Goal: Transaction & Acquisition: Purchase product/service

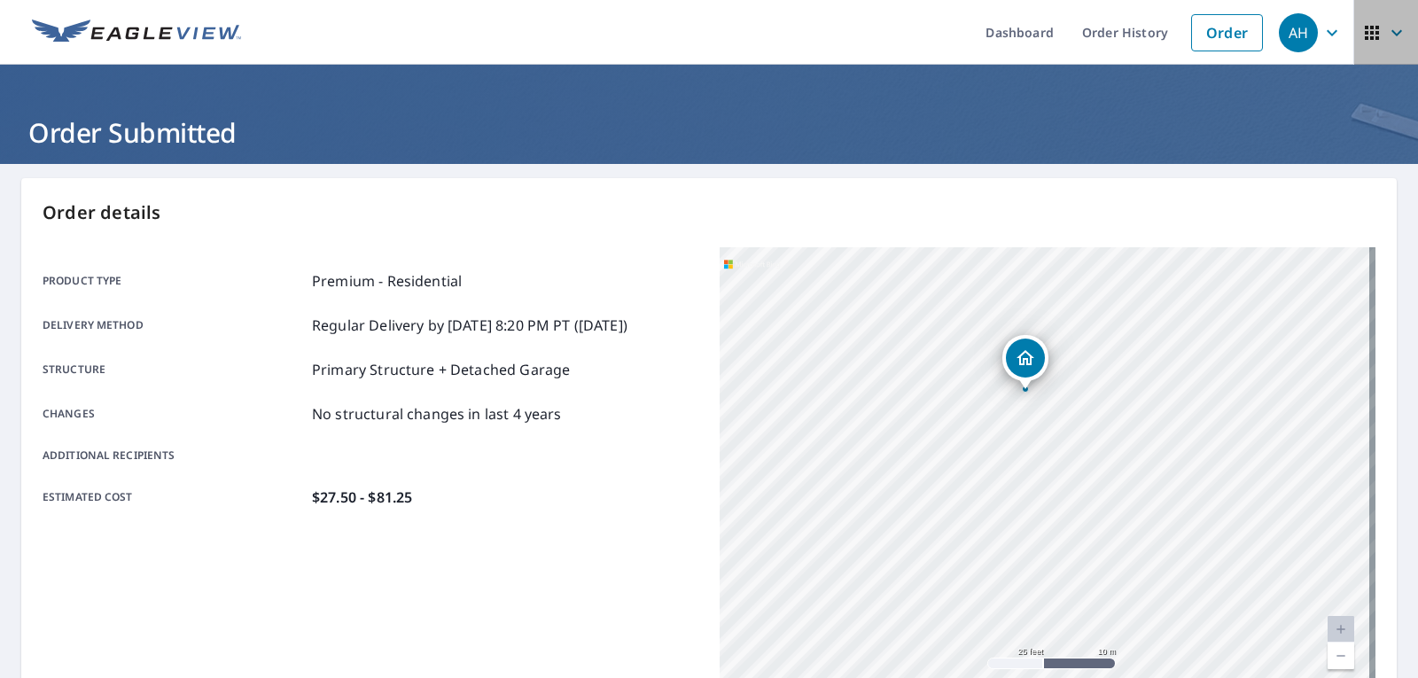
click at [1367, 27] on icon "button" at bounding box center [1371, 32] width 21 height 21
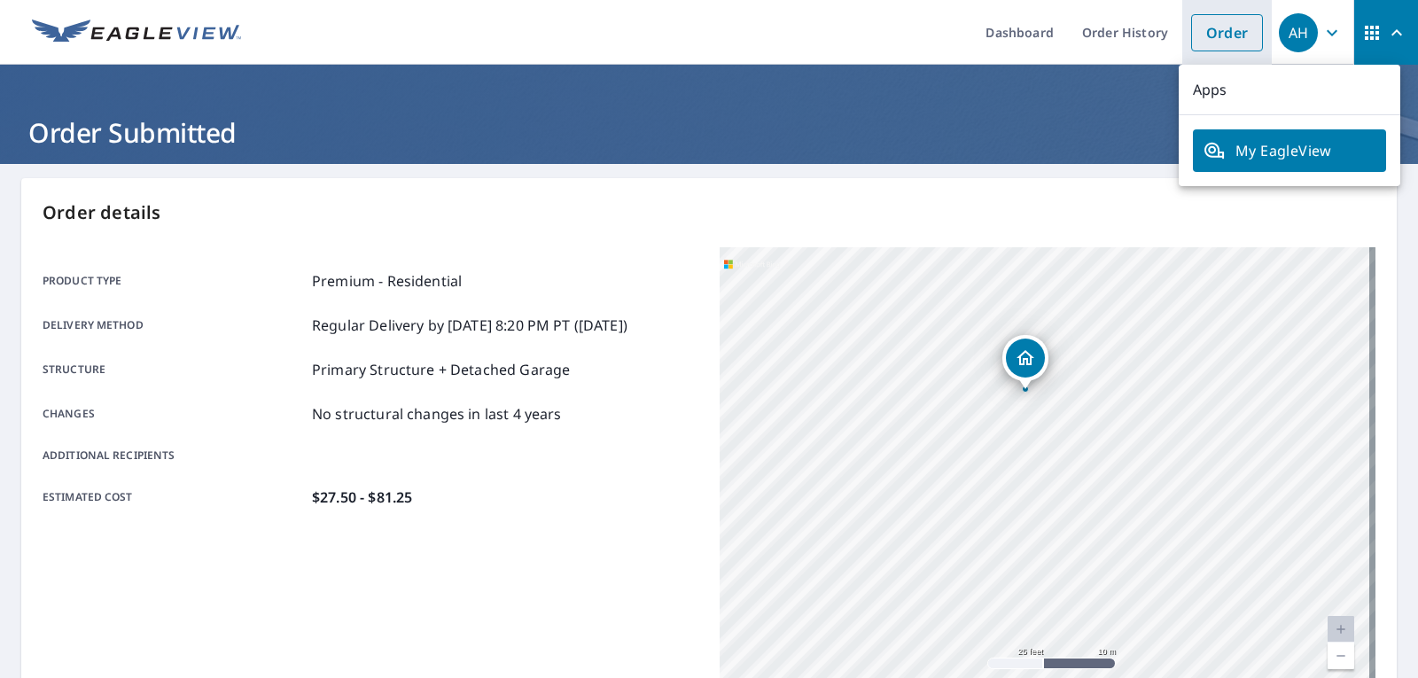
click at [1208, 28] on link "Order" at bounding box center [1227, 32] width 72 height 37
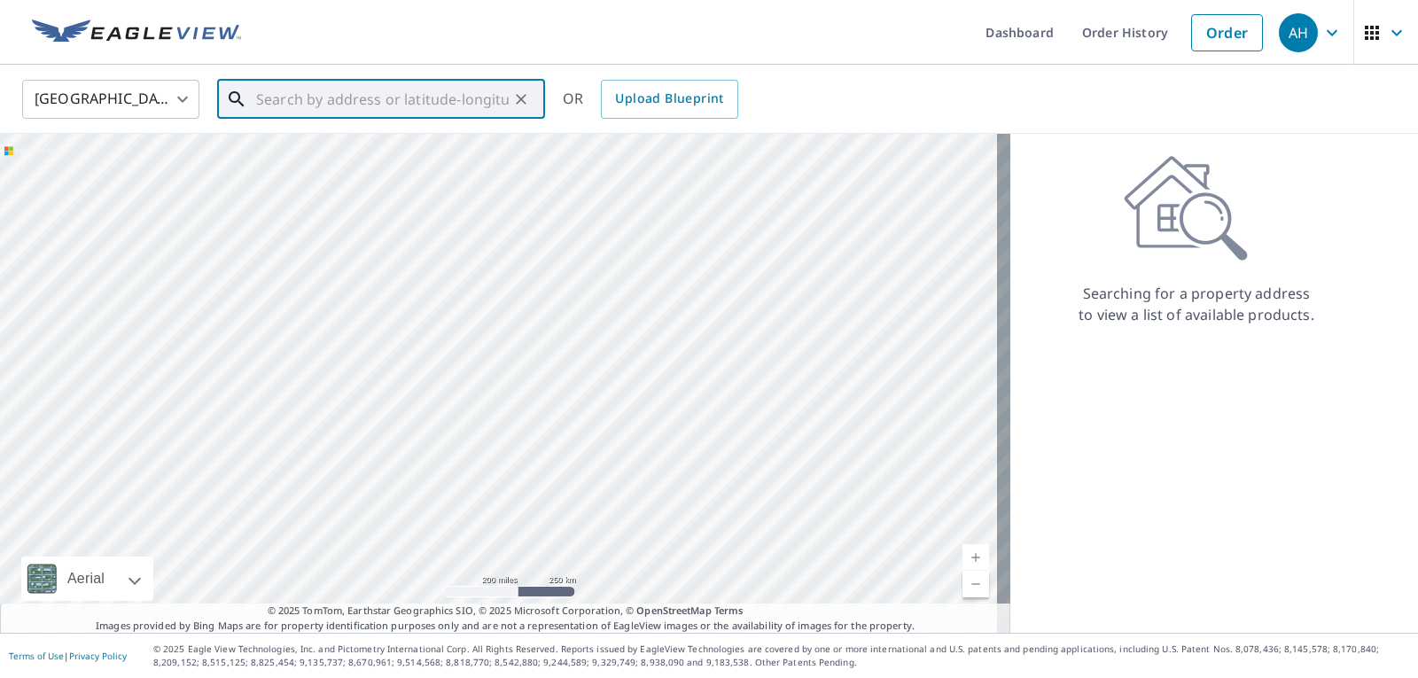
click at [284, 97] on input "text" at bounding box center [382, 99] width 253 height 50
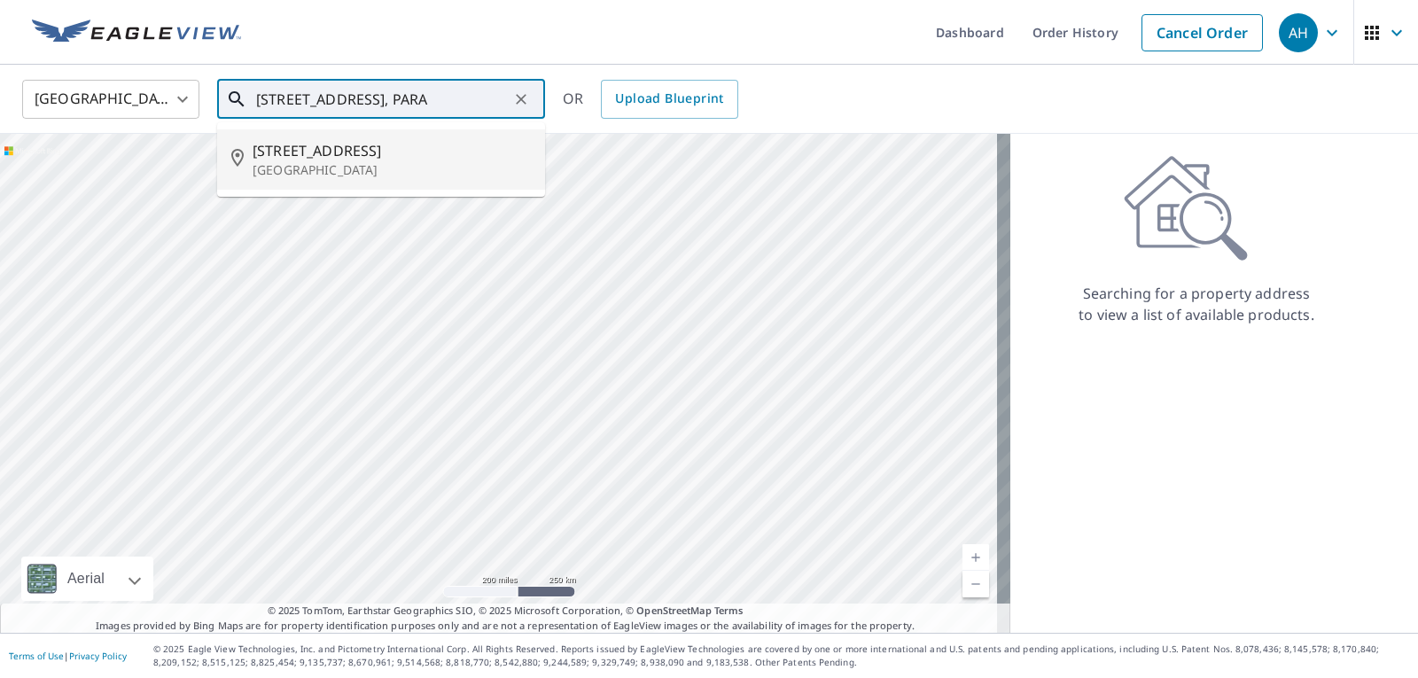
click at [330, 157] on span "[STREET_ADDRESS]" at bounding box center [392, 150] width 278 height 21
type input "[STREET_ADDRESS]"
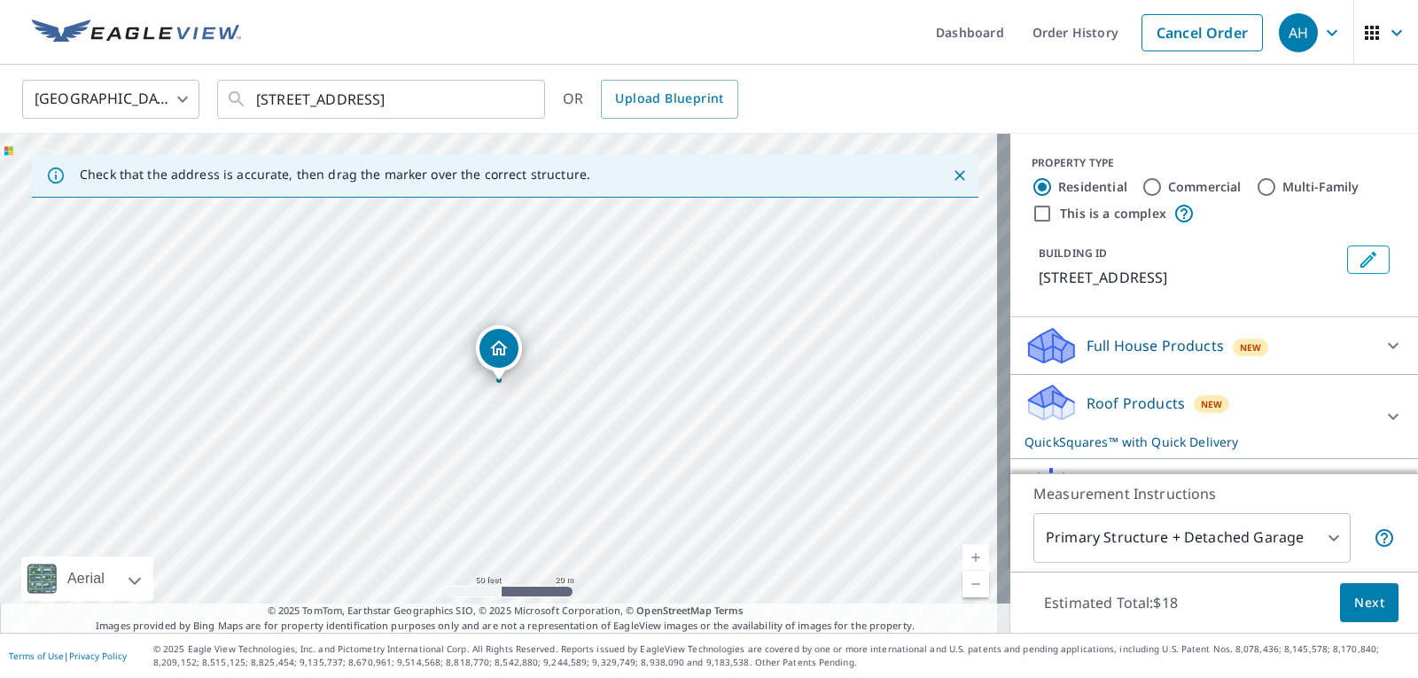
scroll to position [89, 0]
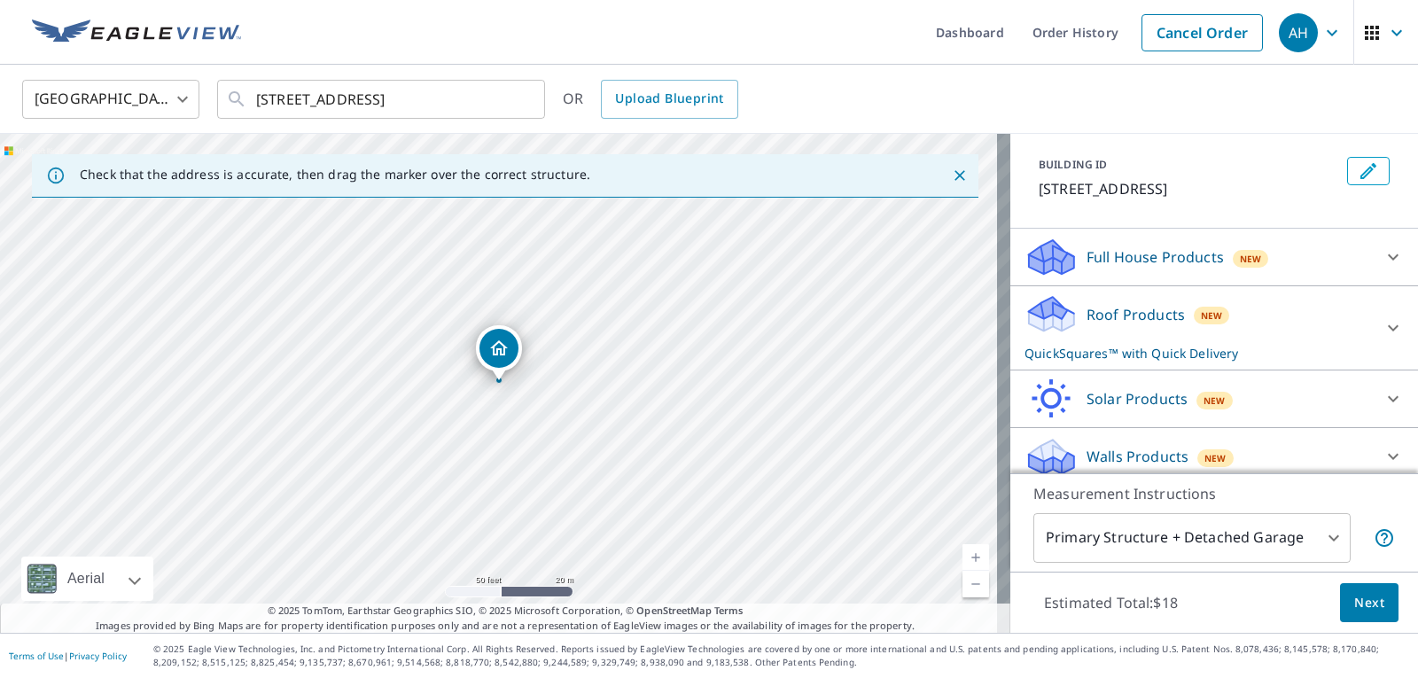
click at [1086, 325] on p "Roof Products" at bounding box center [1135, 314] width 98 height 21
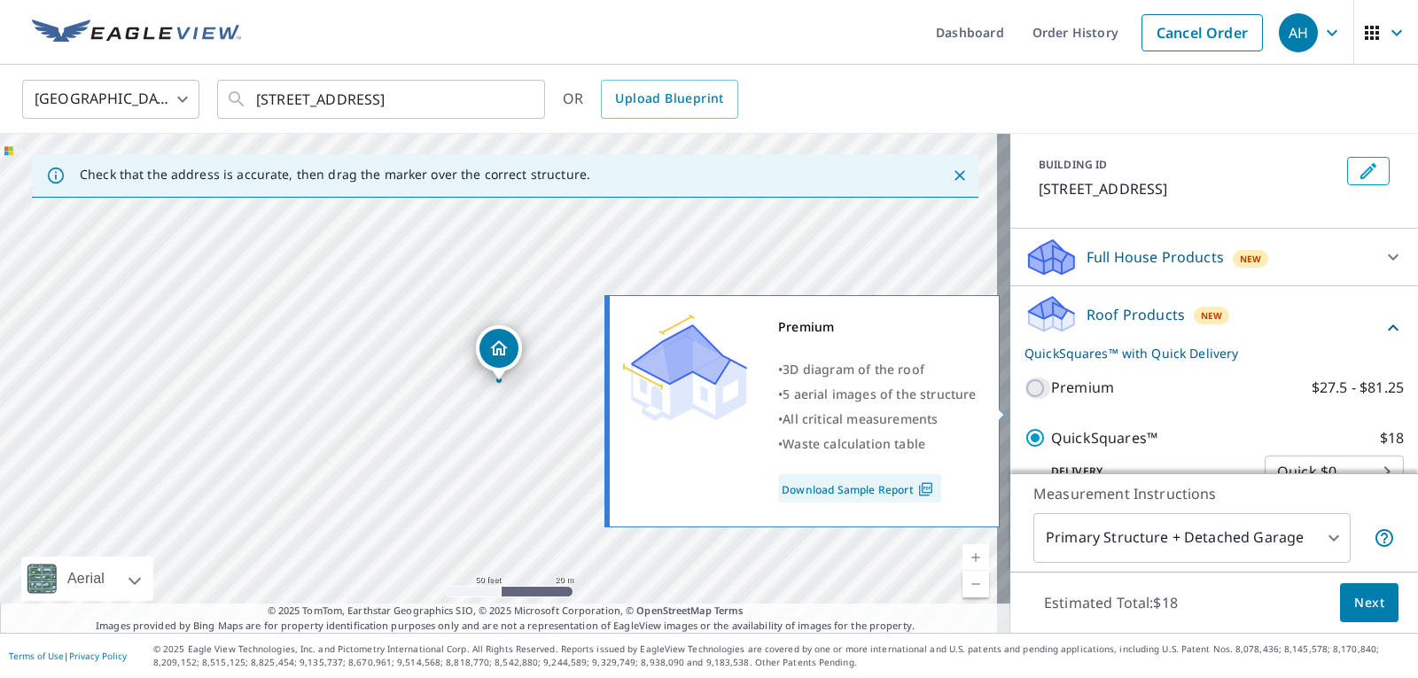
click at [1026, 399] on input "Premium $27.5 - $81.25" at bounding box center [1037, 388] width 27 height 21
checkbox input "true"
checkbox input "false"
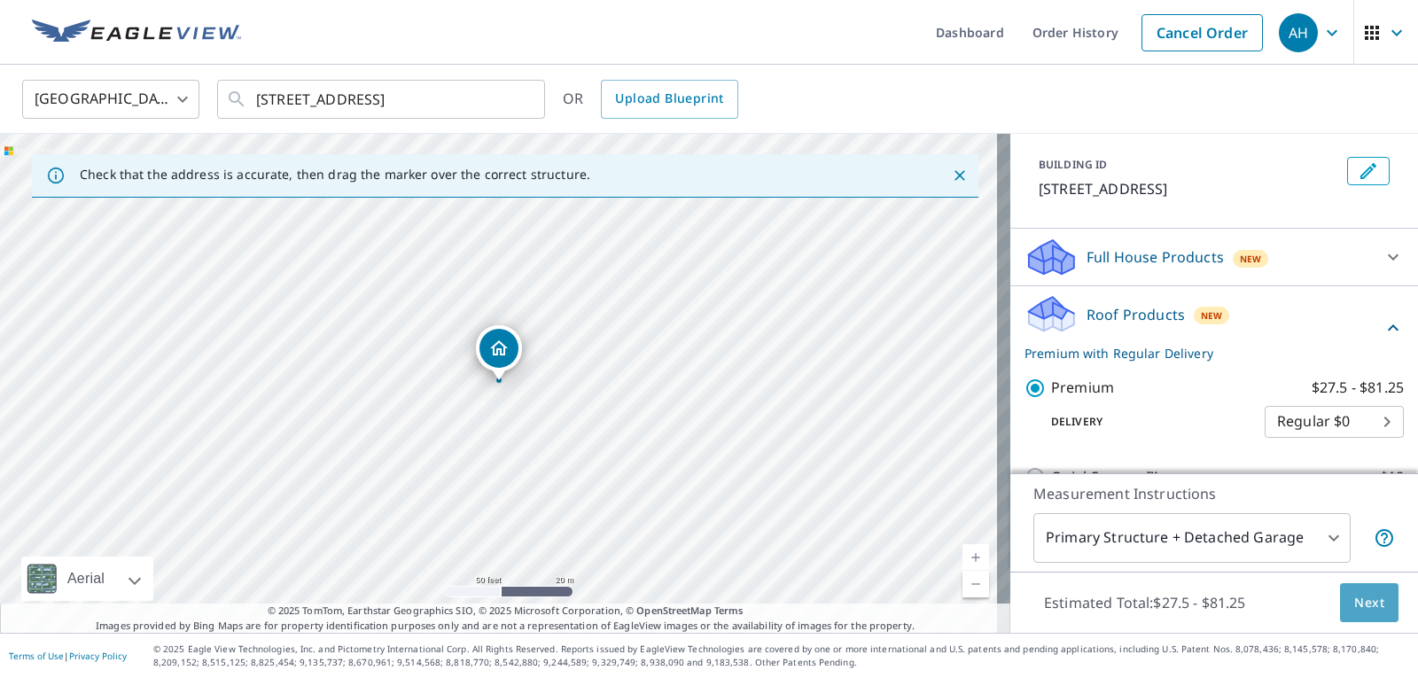
click at [1354, 596] on span "Next" at bounding box center [1369, 603] width 30 height 22
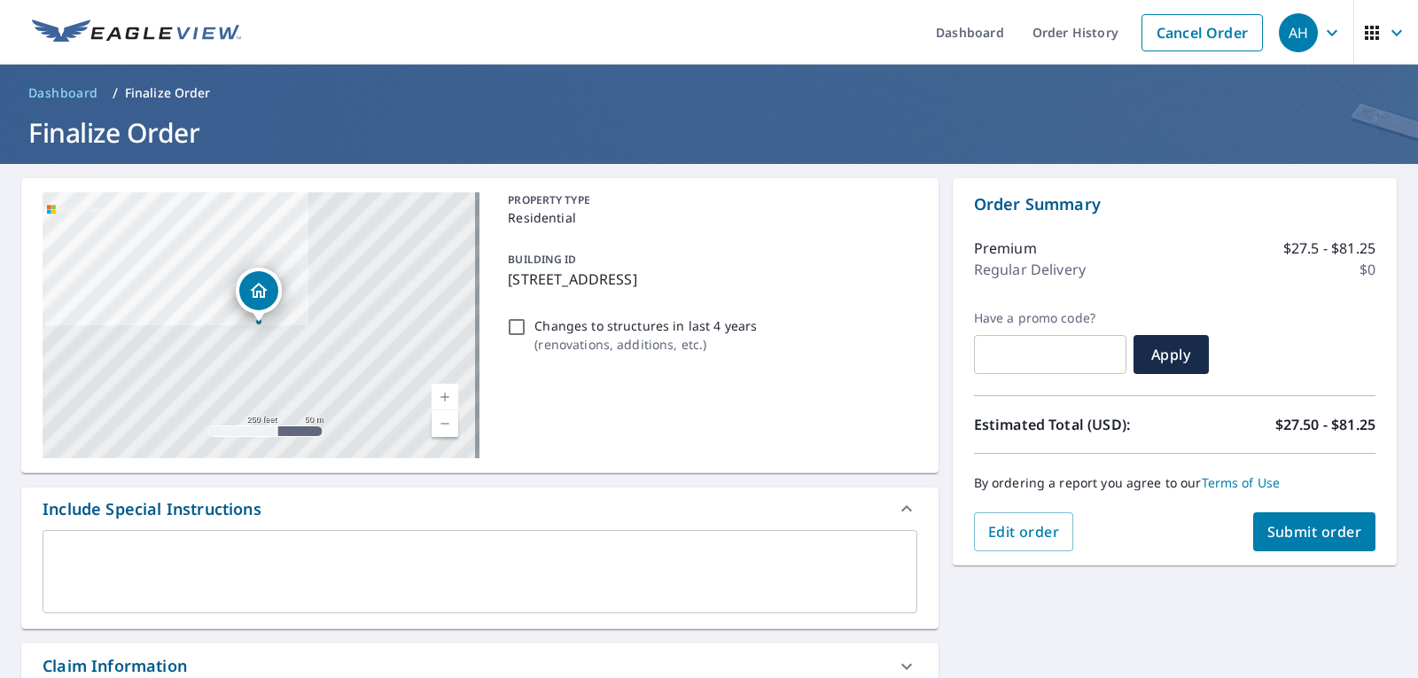
click at [1281, 531] on span "Submit order" at bounding box center [1314, 531] width 95 height 19
checkbox input "true"
